Goal: Find specific page/section: Find specific page/section

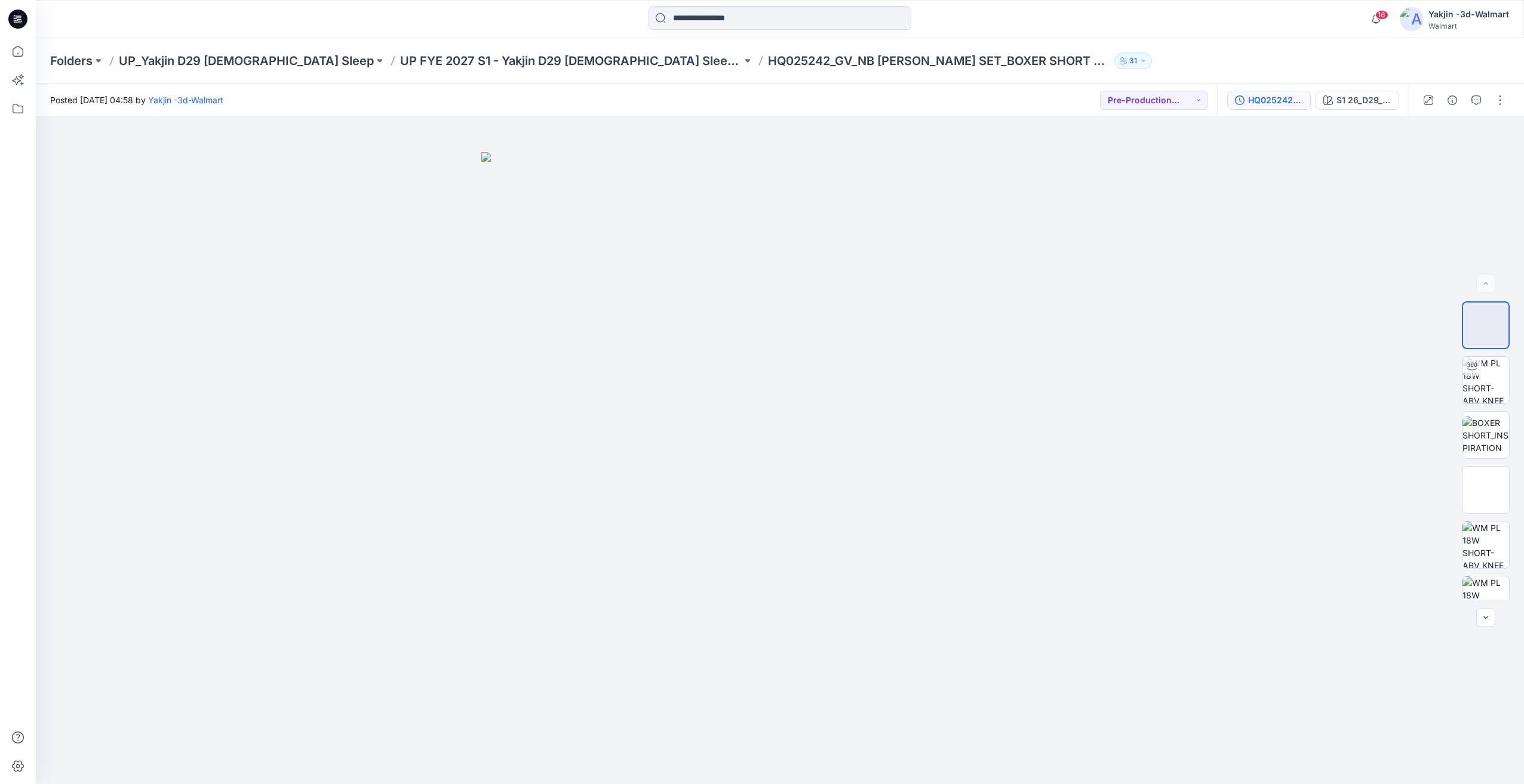
click at [1282, 95] on div "HQ025242_GV_NB [PERSON_NAME] SET_BOXER SHORT PLUS" at bounding box center [1275, 101] width 55 height 13
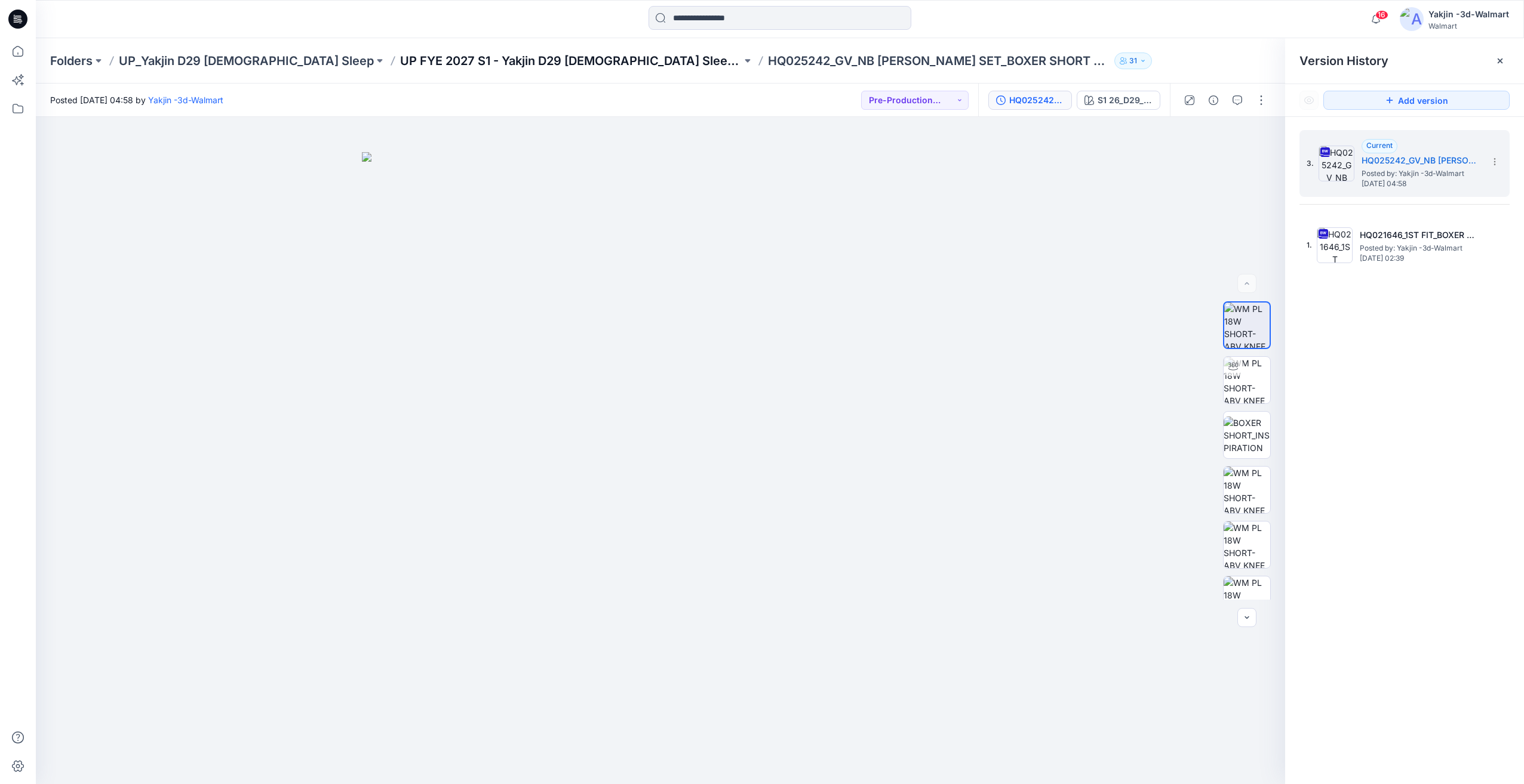
click at [524, 68] on p "UP FYE 2027 S1 - Yakjin D29 [DEMOGRAPHIC_DATA] Sleepwear" at bounding box center [571, 60] width 342 height 16
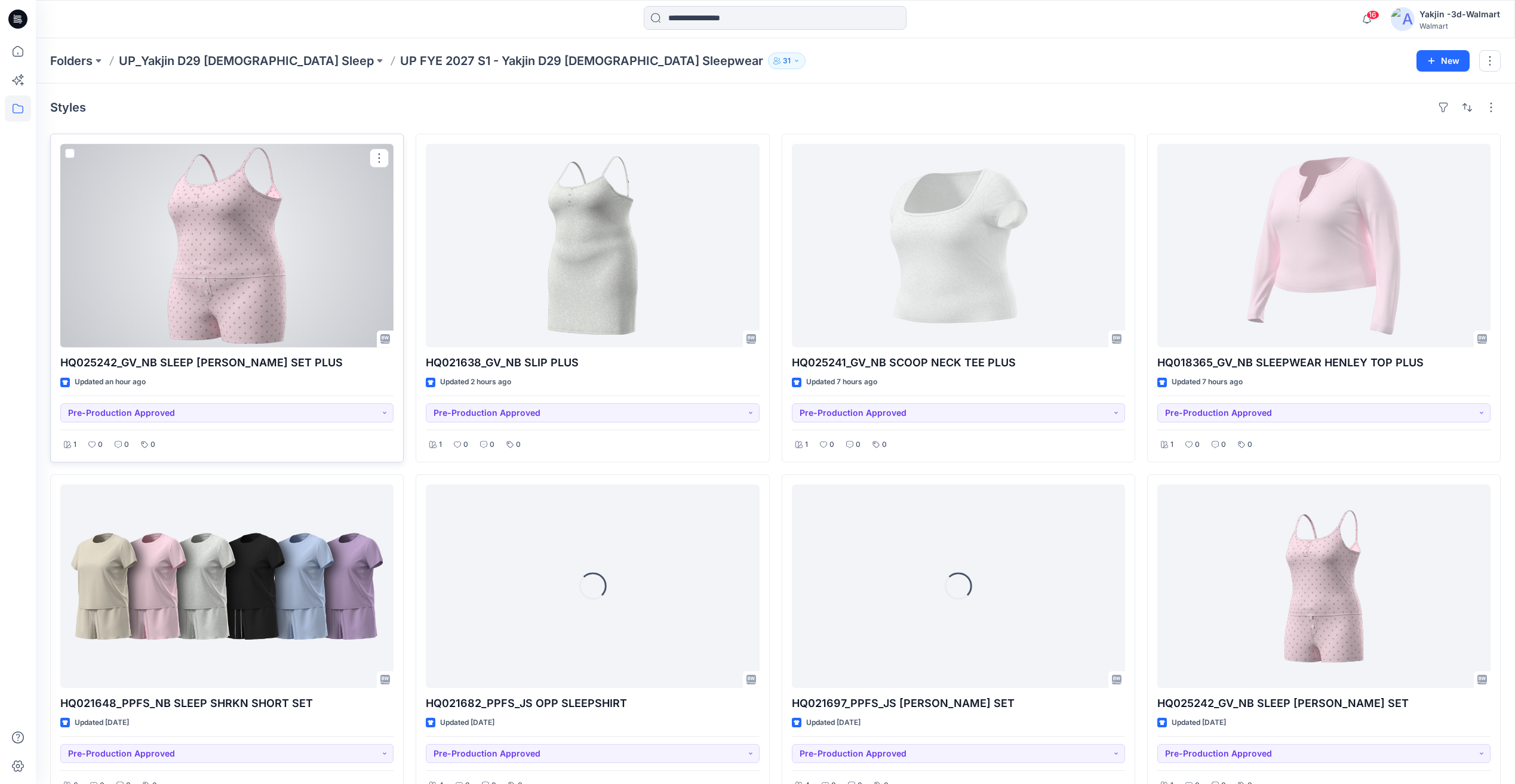
click at [303, 291] on div at bounding box center [227, 245] width 333 height 204
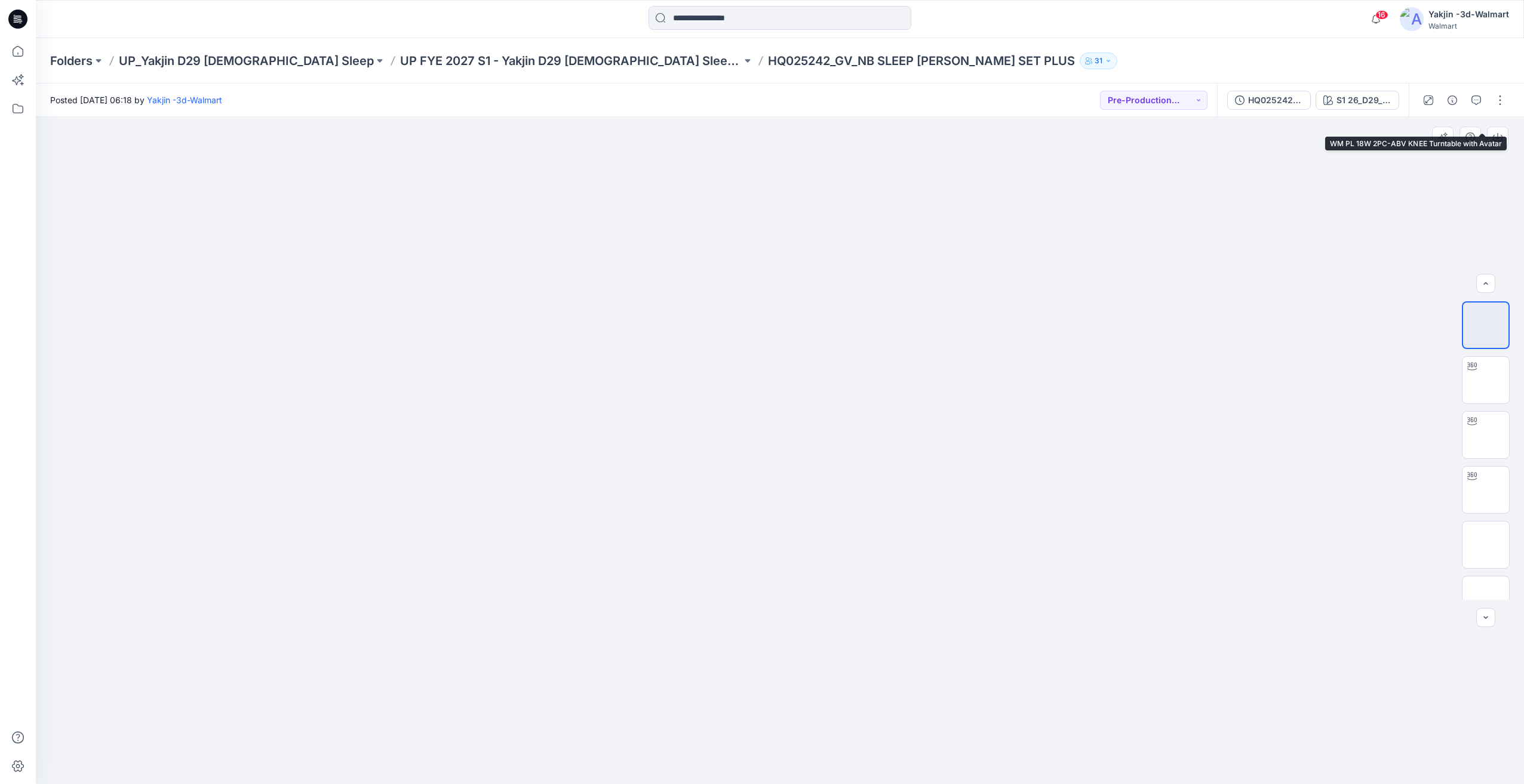
scroll to position [408, 0]
